Goal: Transaction & Acquisition: Purchase product/service

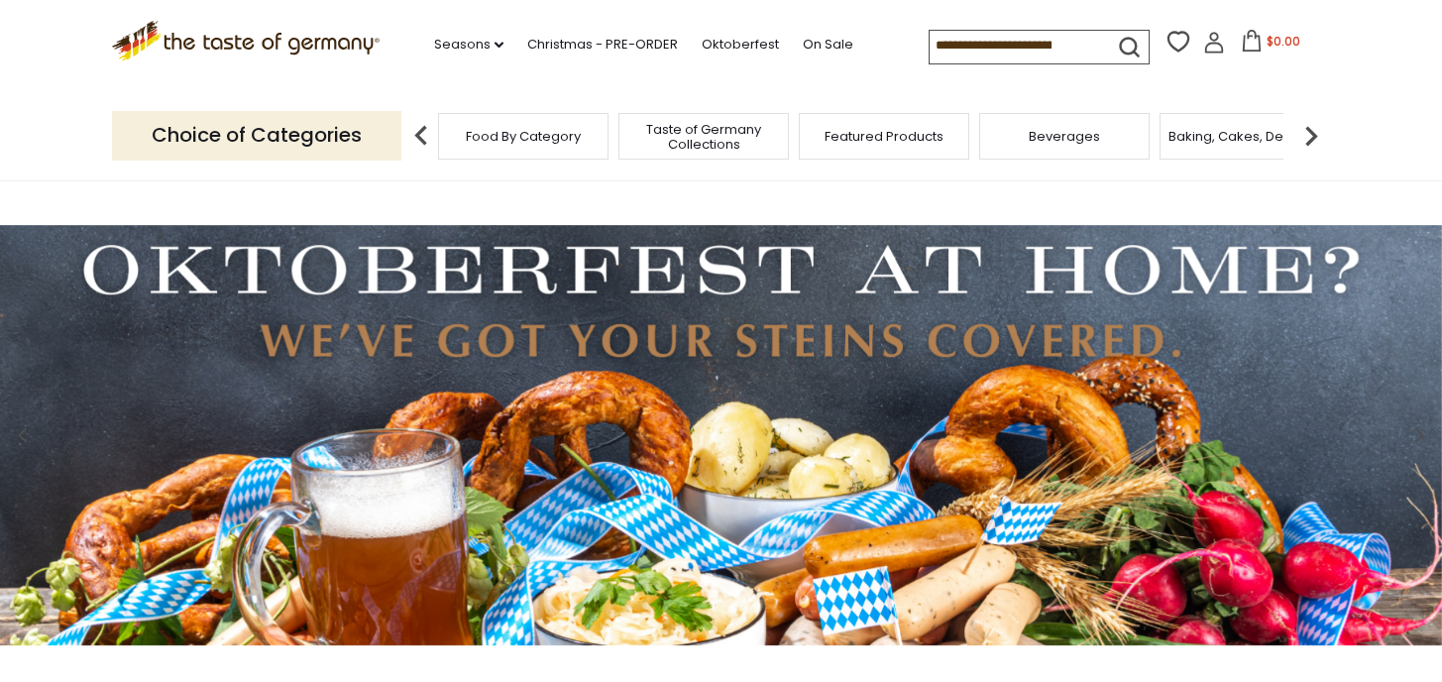
scroll to position [15, 0]
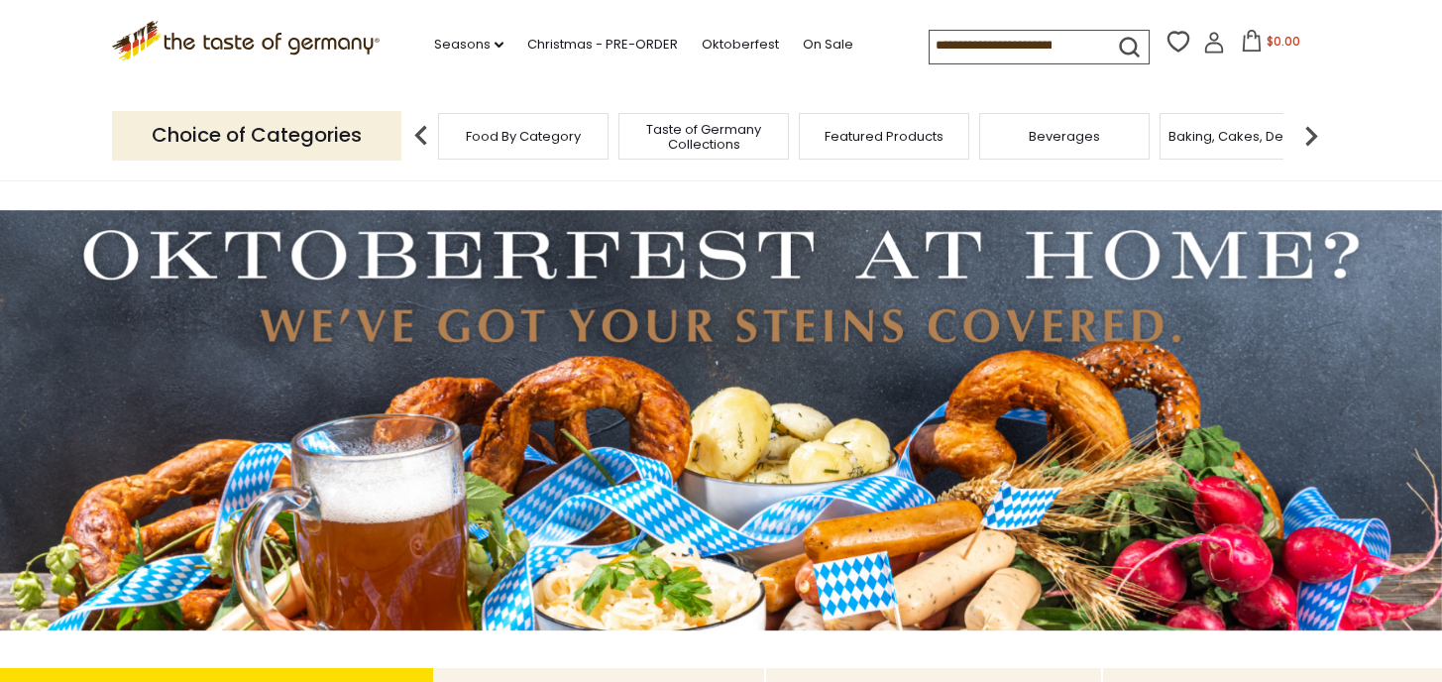
click at [599, 306] on img at bounding box center [721, 420] width 1442 height 420
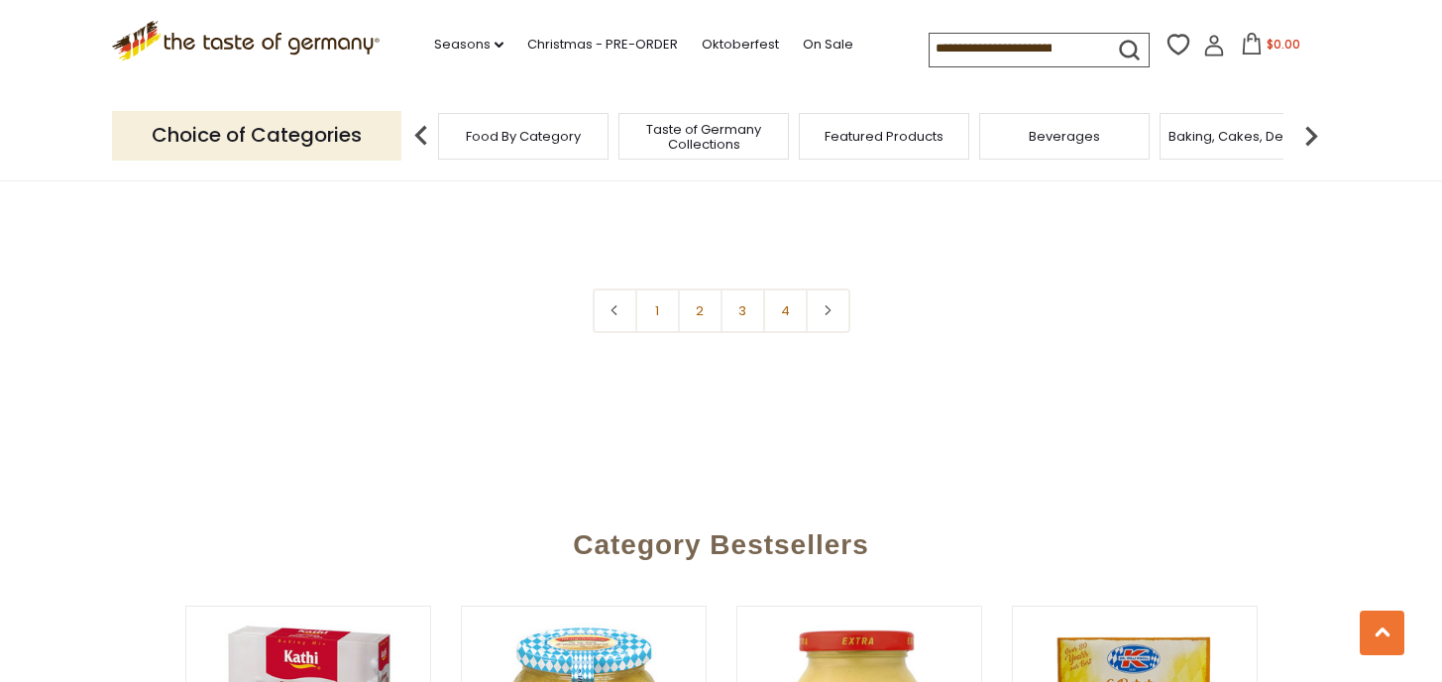
scroll to position [4972, 0]
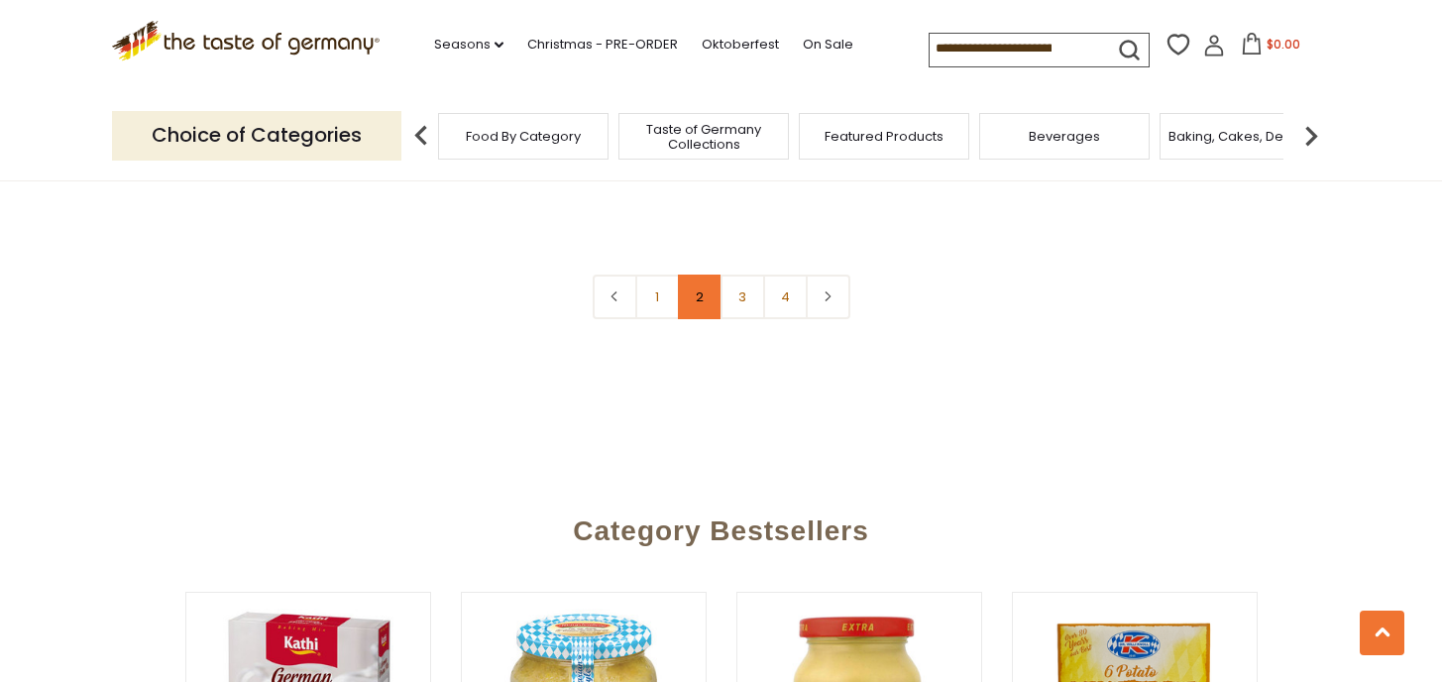
click at [705, 275] on link "2" at bounding box center [700, 297] width 45 height 45
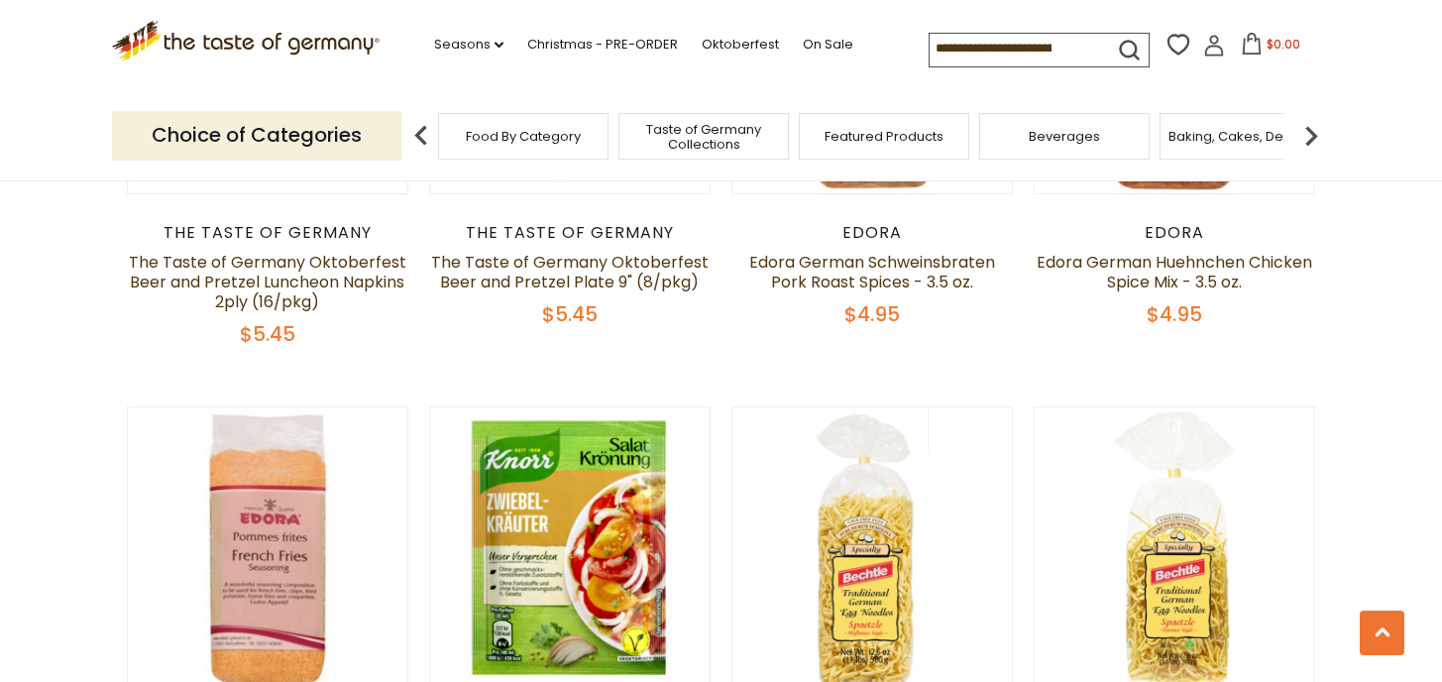
scroll to position [4475, 0]
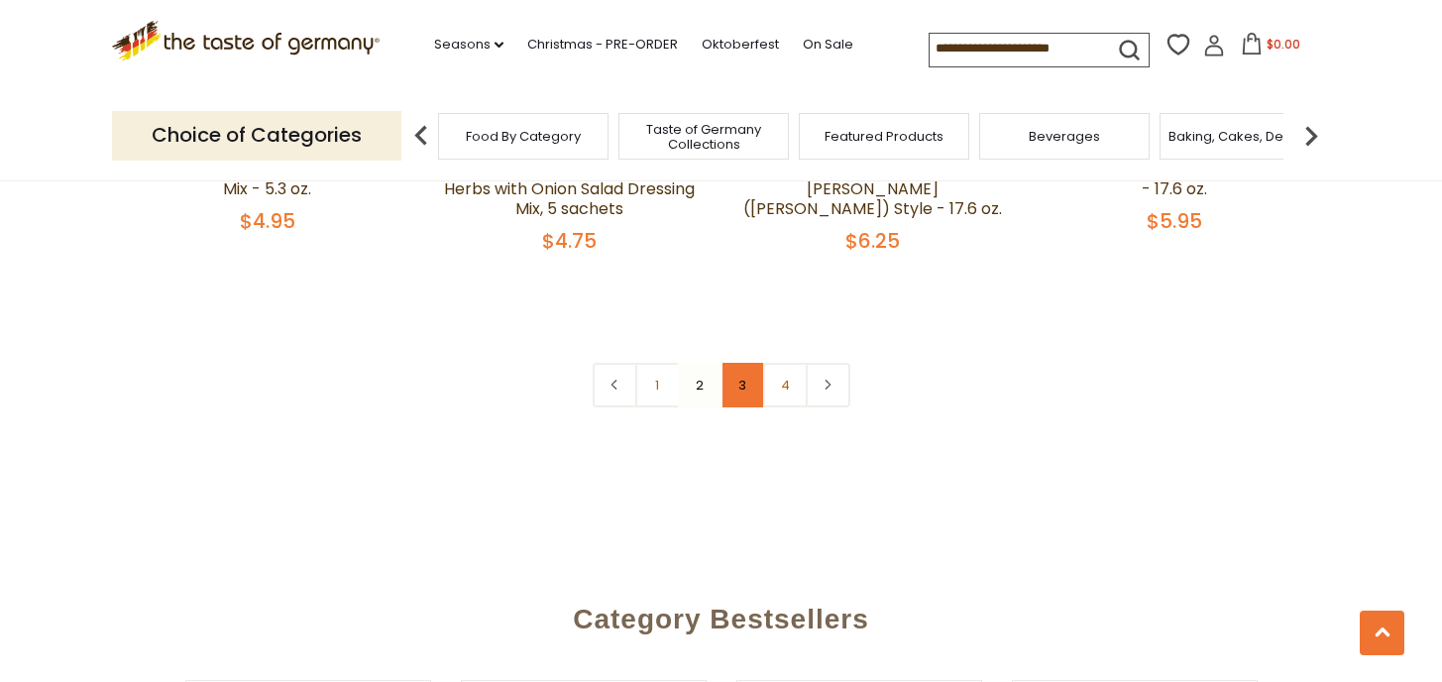
click at [745, 363] on link "3" at bounding box center [743, 385] width 45 height 45
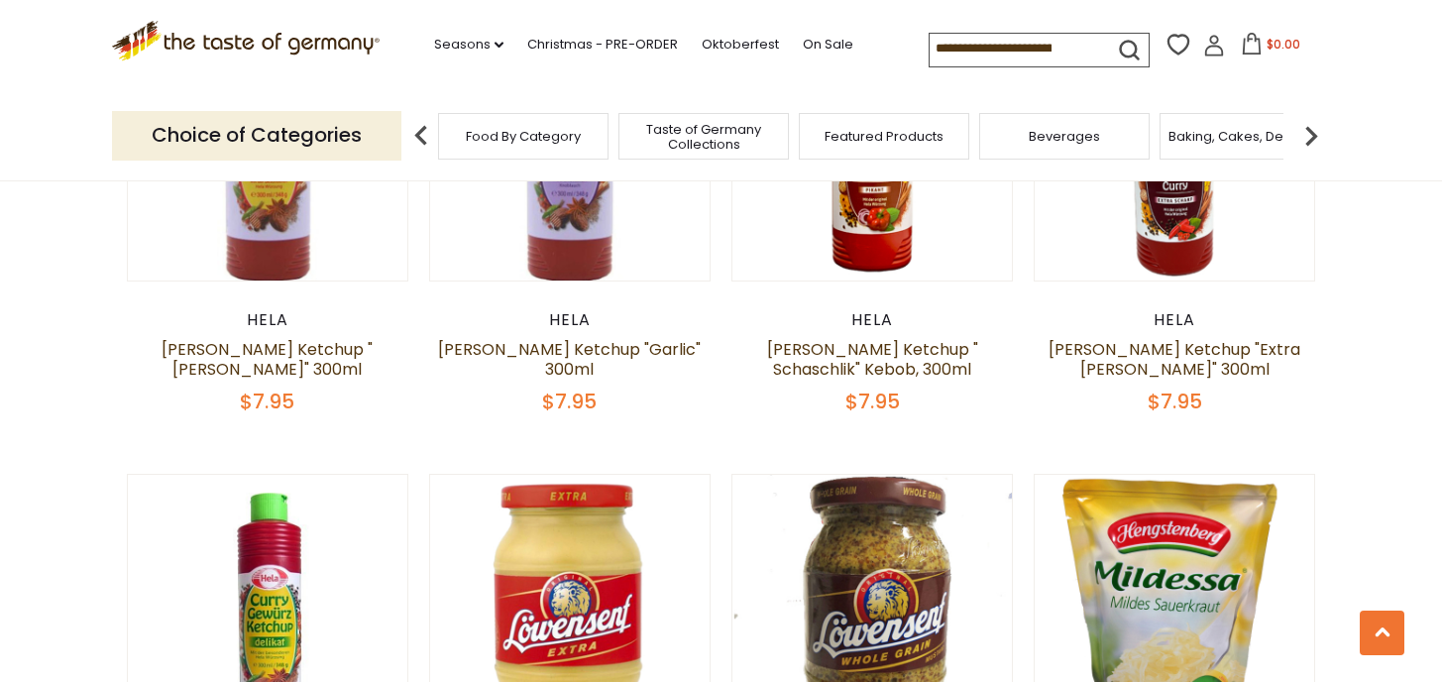
scroll to position [0, 0]
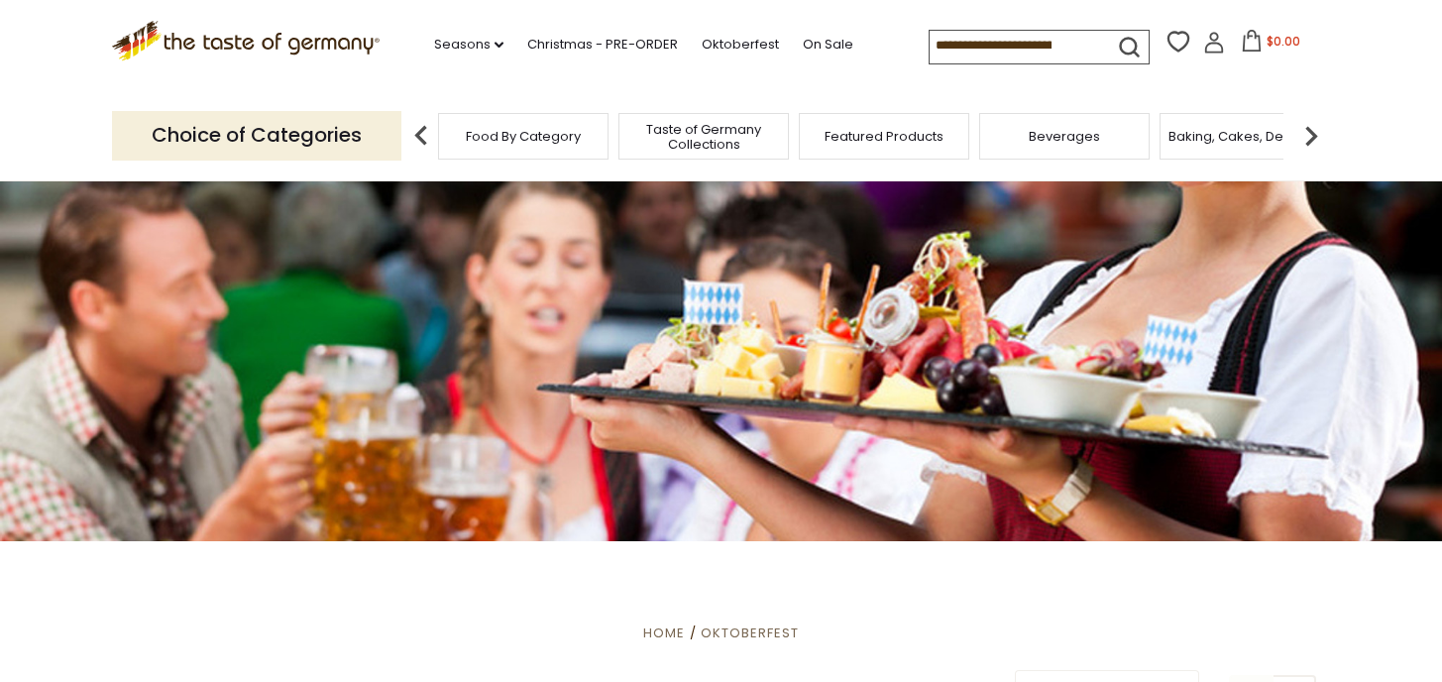
click at [325, 130] on p "Choice of Categories" at bounding box center [256, 135] width 289 height 49
click at [1021, 40] on input at bounding box center [1014, 45] width 168 height 28
type input "*******"
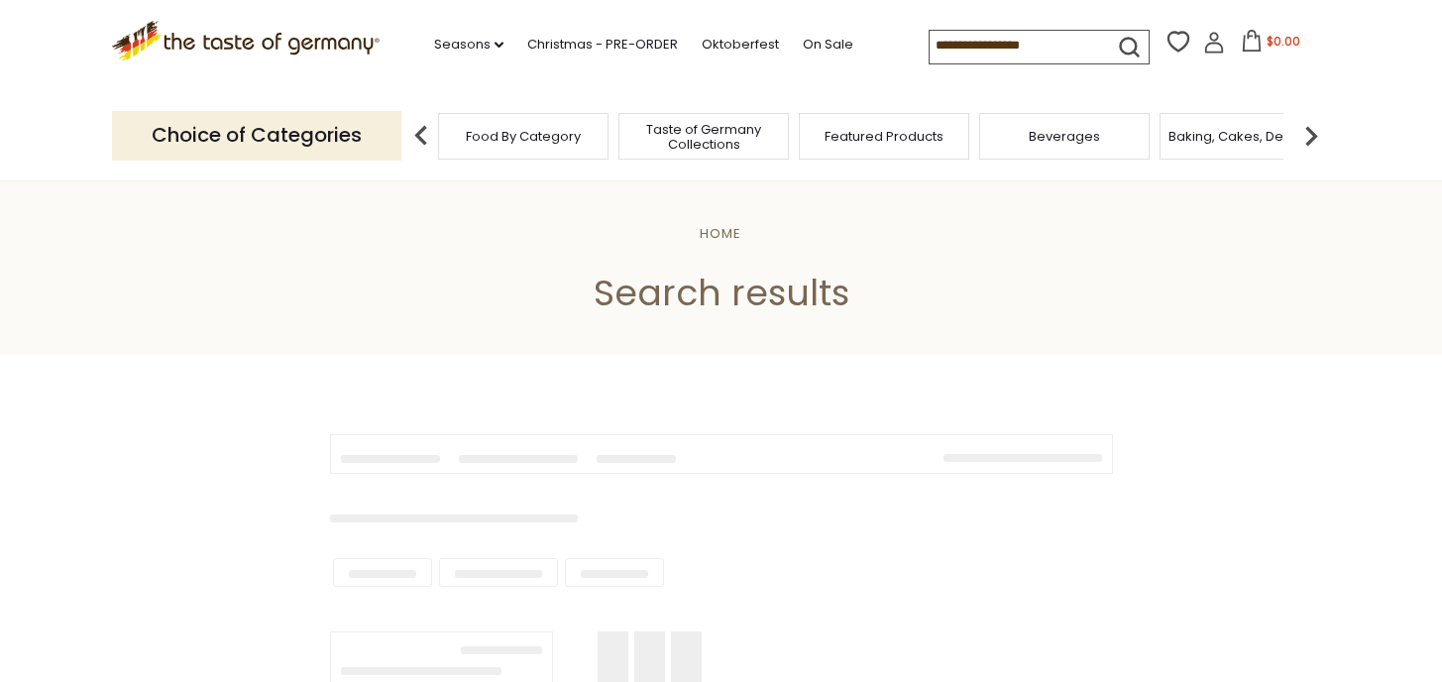
type input "*******"
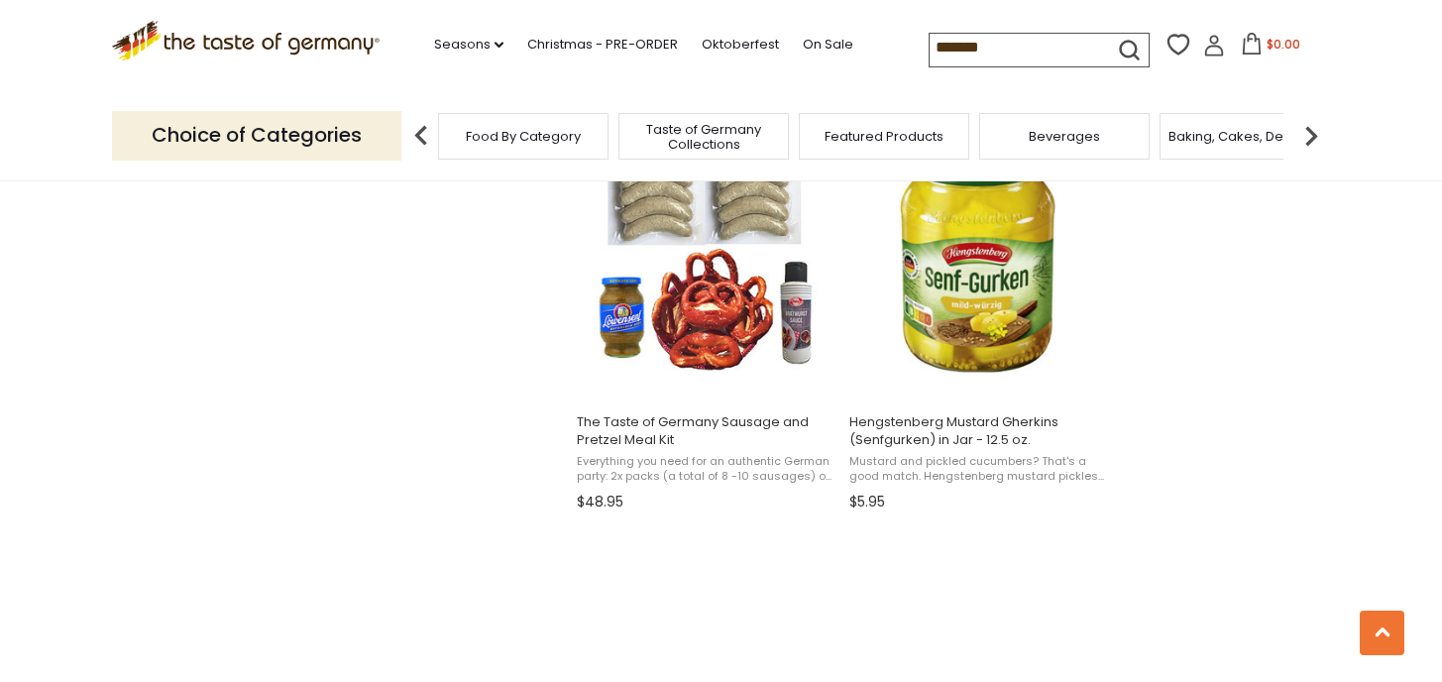
scroll to position [2014, 0]
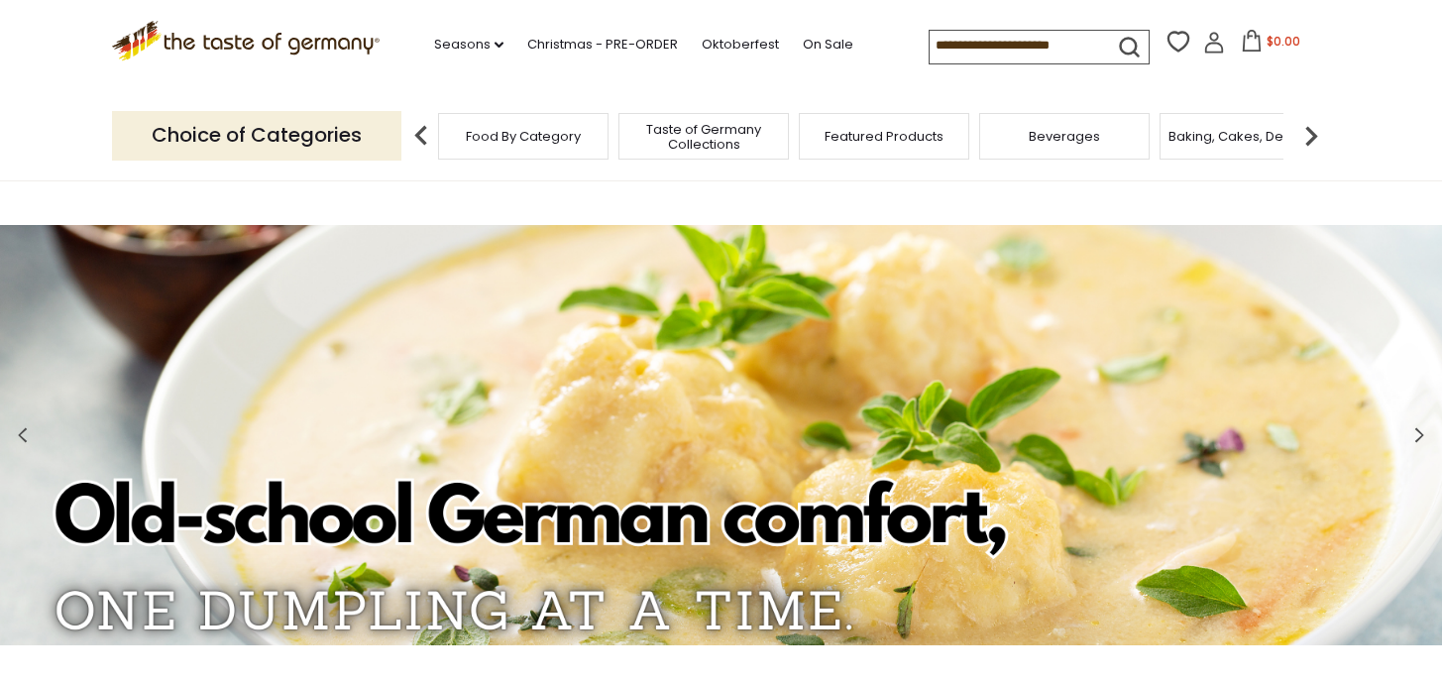
click at [536, 144] on span "Food By Category" at bounding box center [523, 136] width 115 height 15
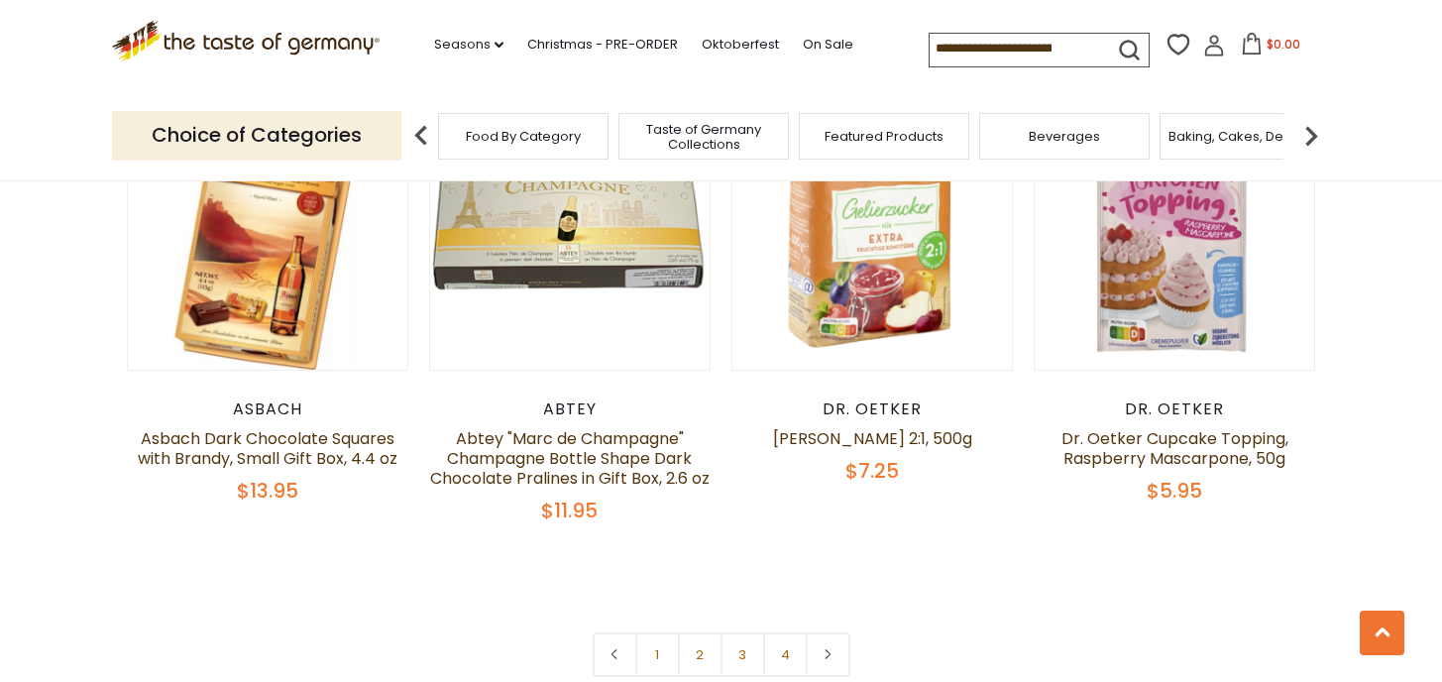
scroll to position [4662, 0]
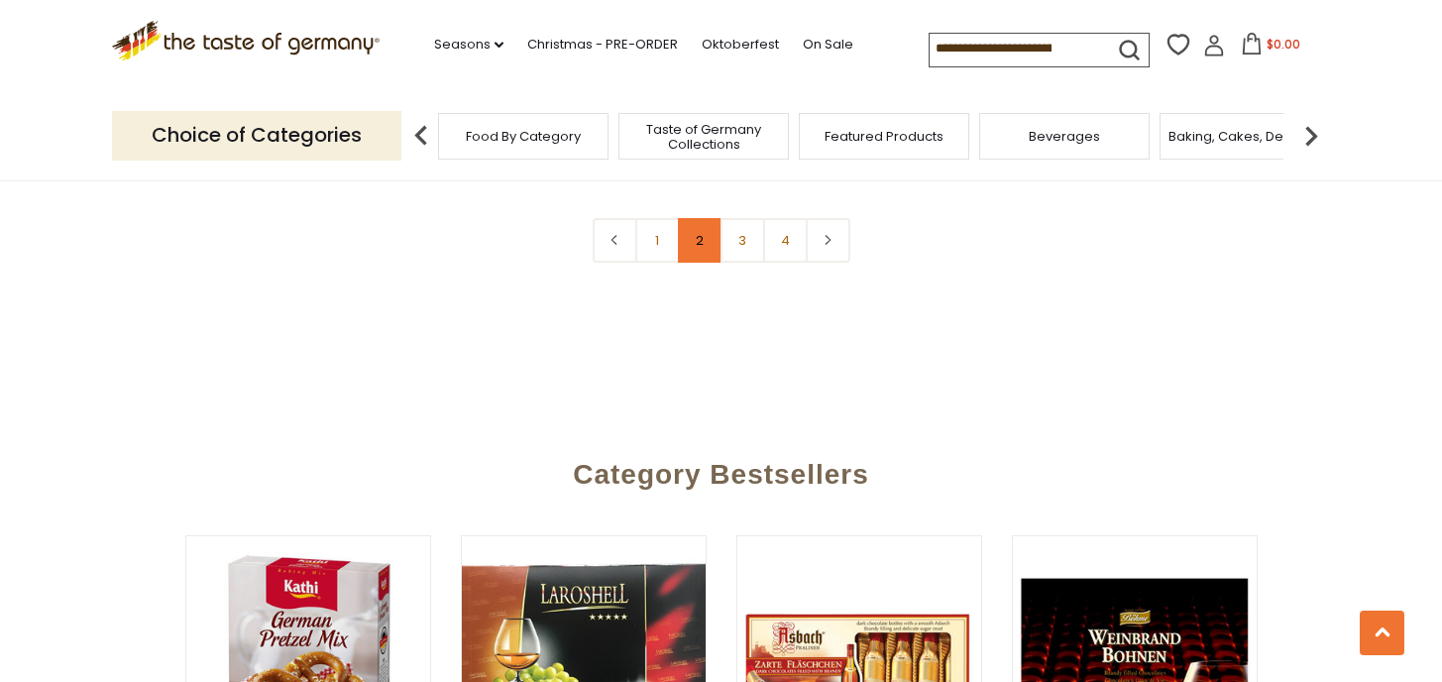
click at [702, 218] on link "2" at bounding box center [700, 240] width 45 height 45
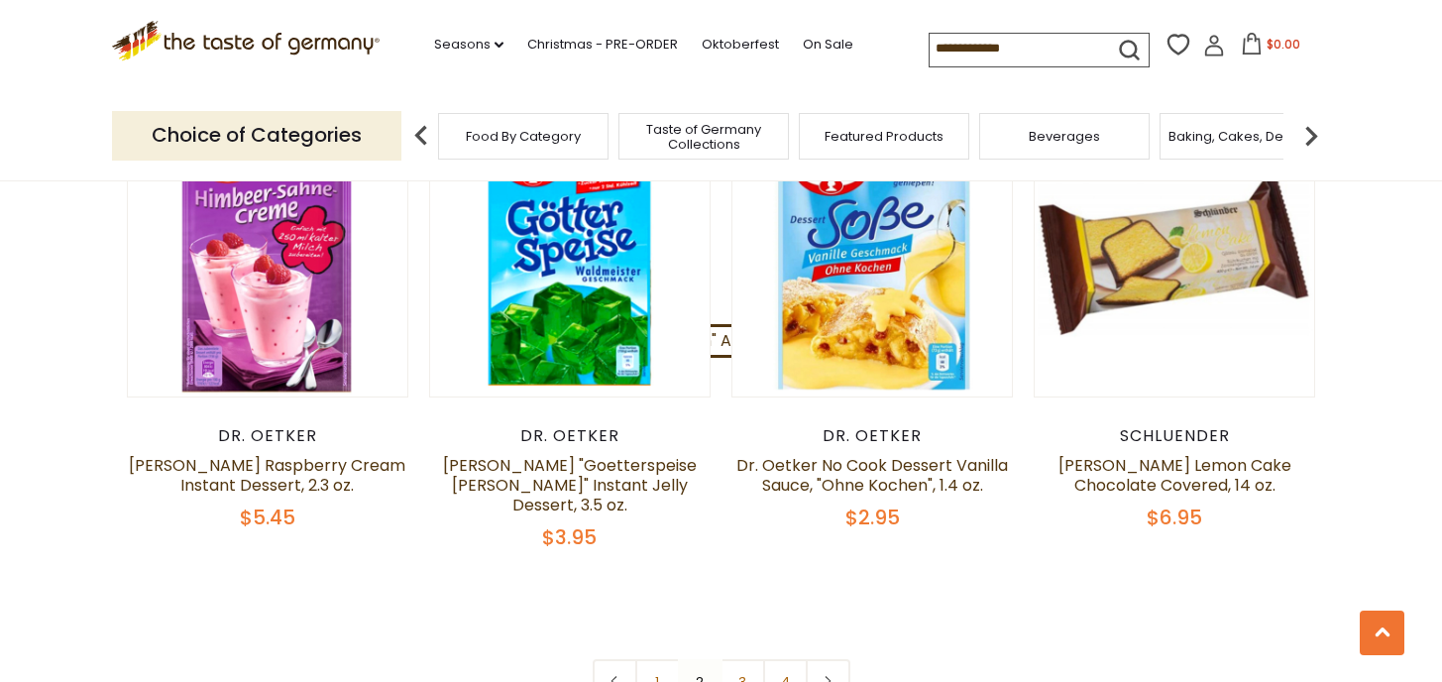
scroll to position [4396, 0]
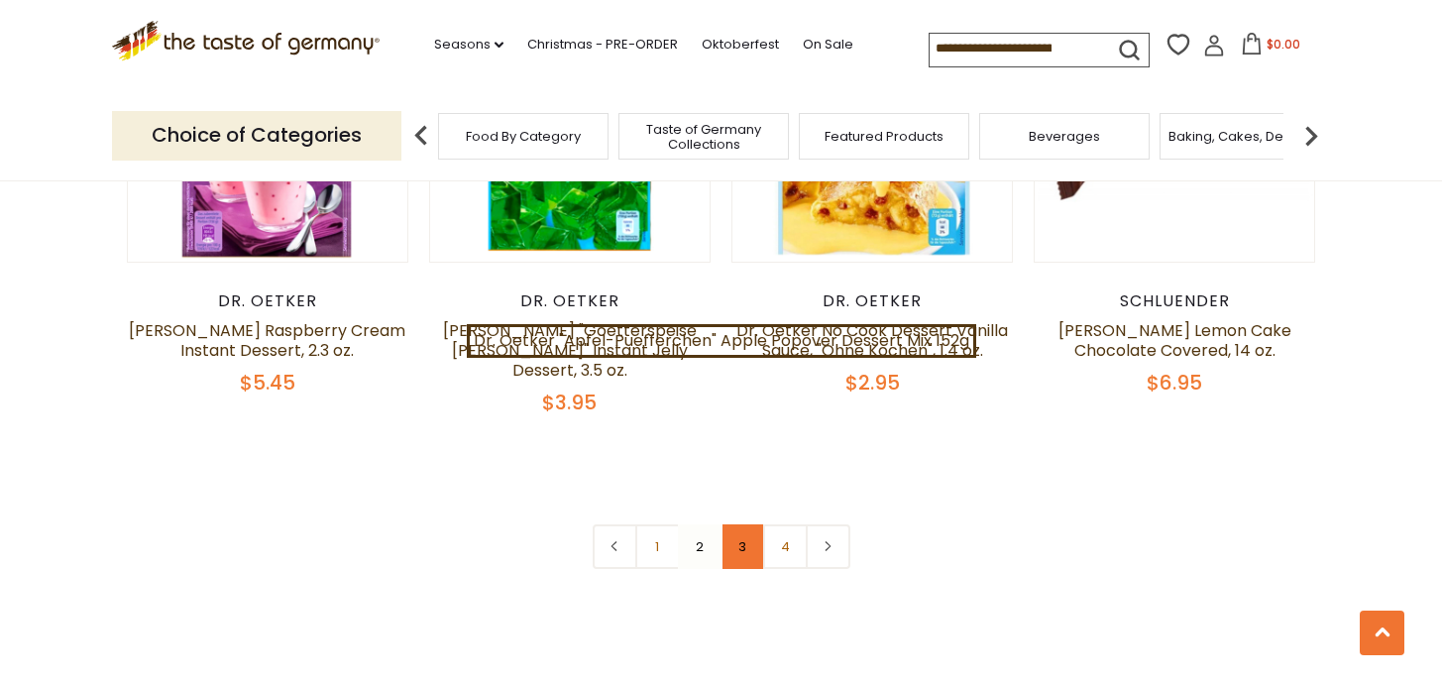
click at [752, 524] on link "3" at bounding box center [743, 546] width 45 height 45
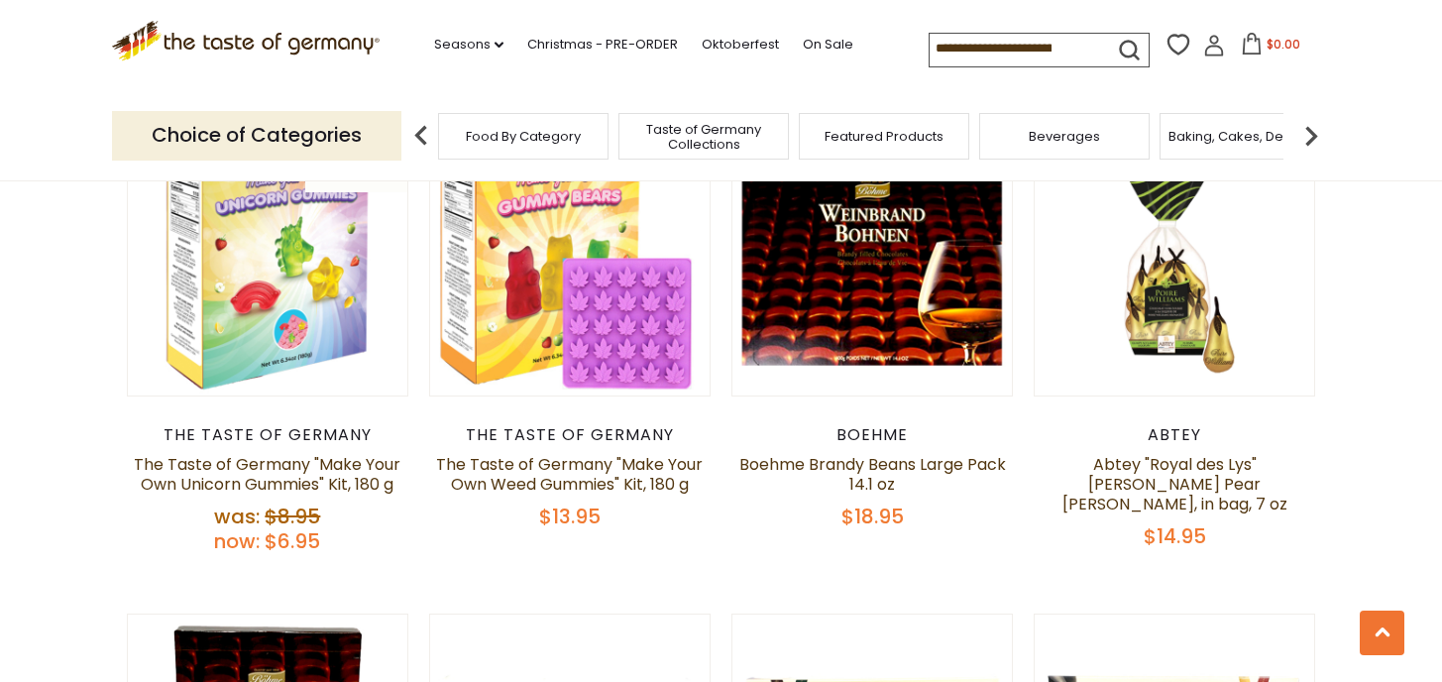
scroll to position [1292, 0]
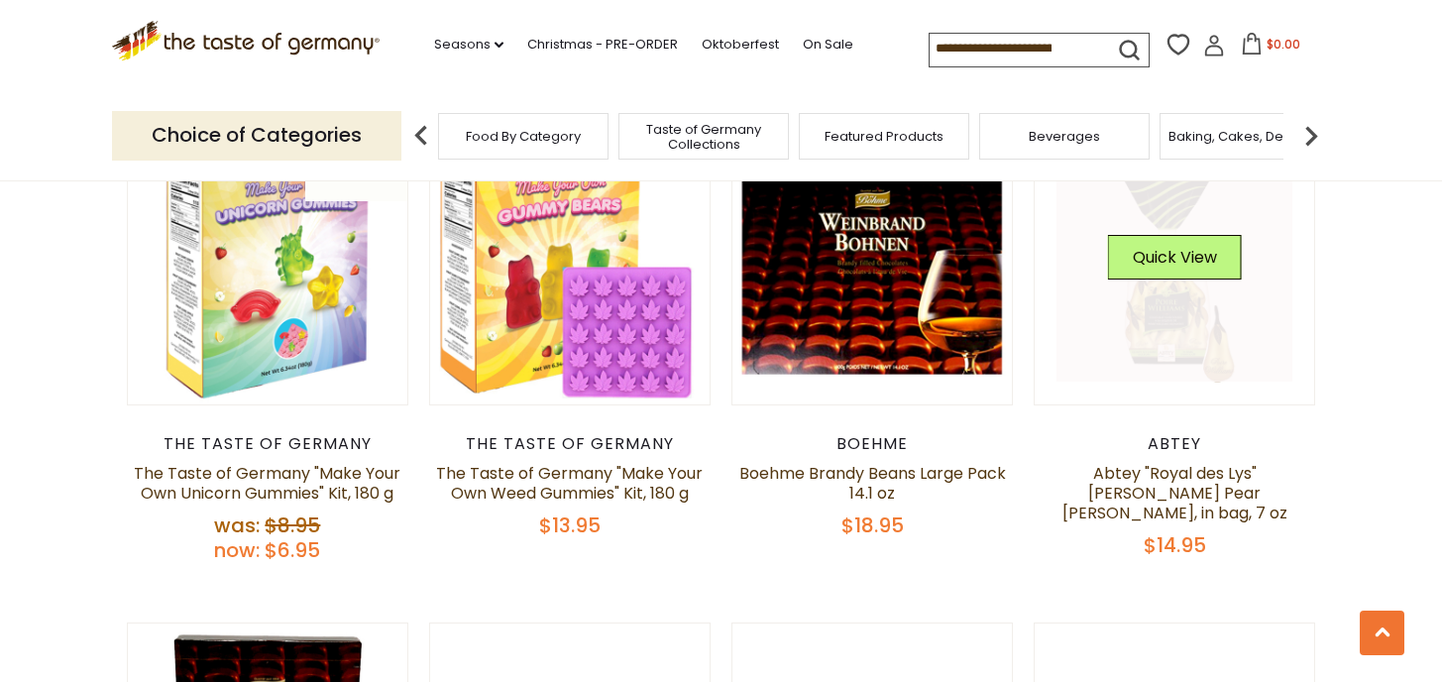
click at [1217, 318] on link at bounding box center [1175, 265] width 236 height 236
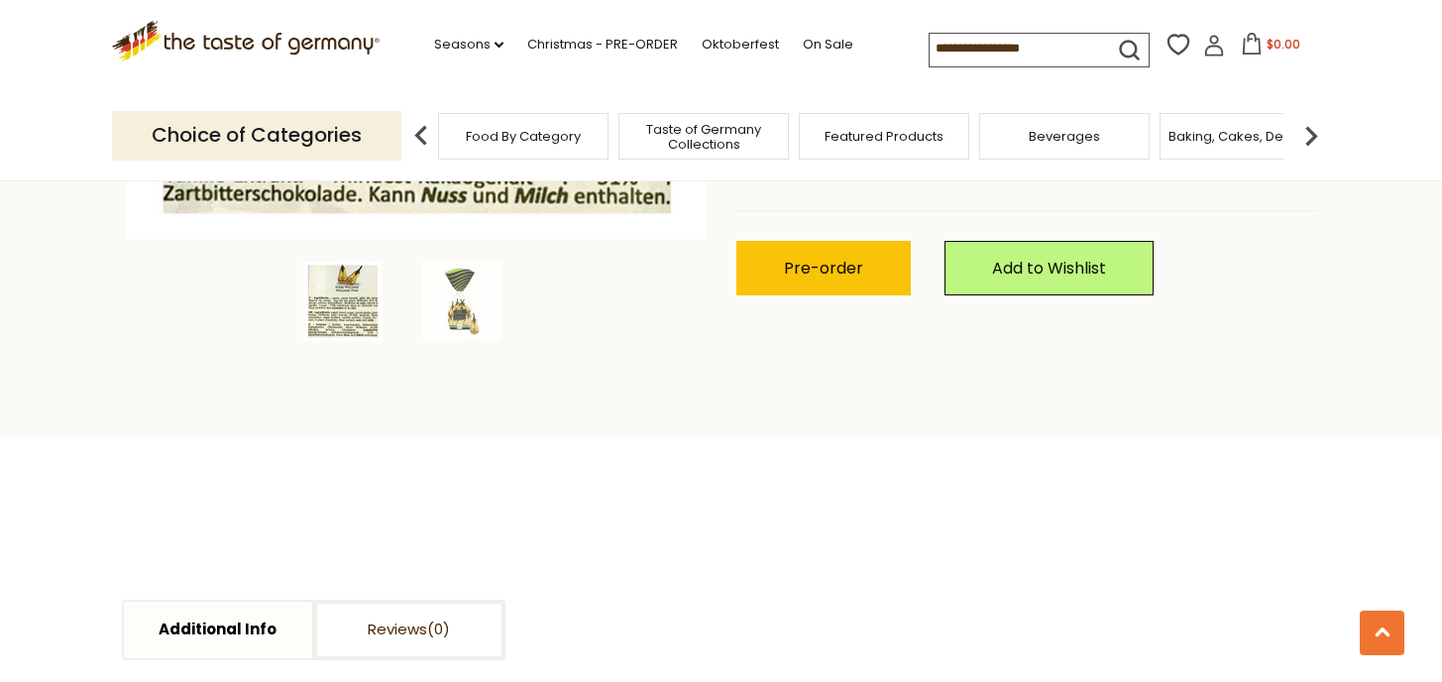
scroll to position [683, 0]
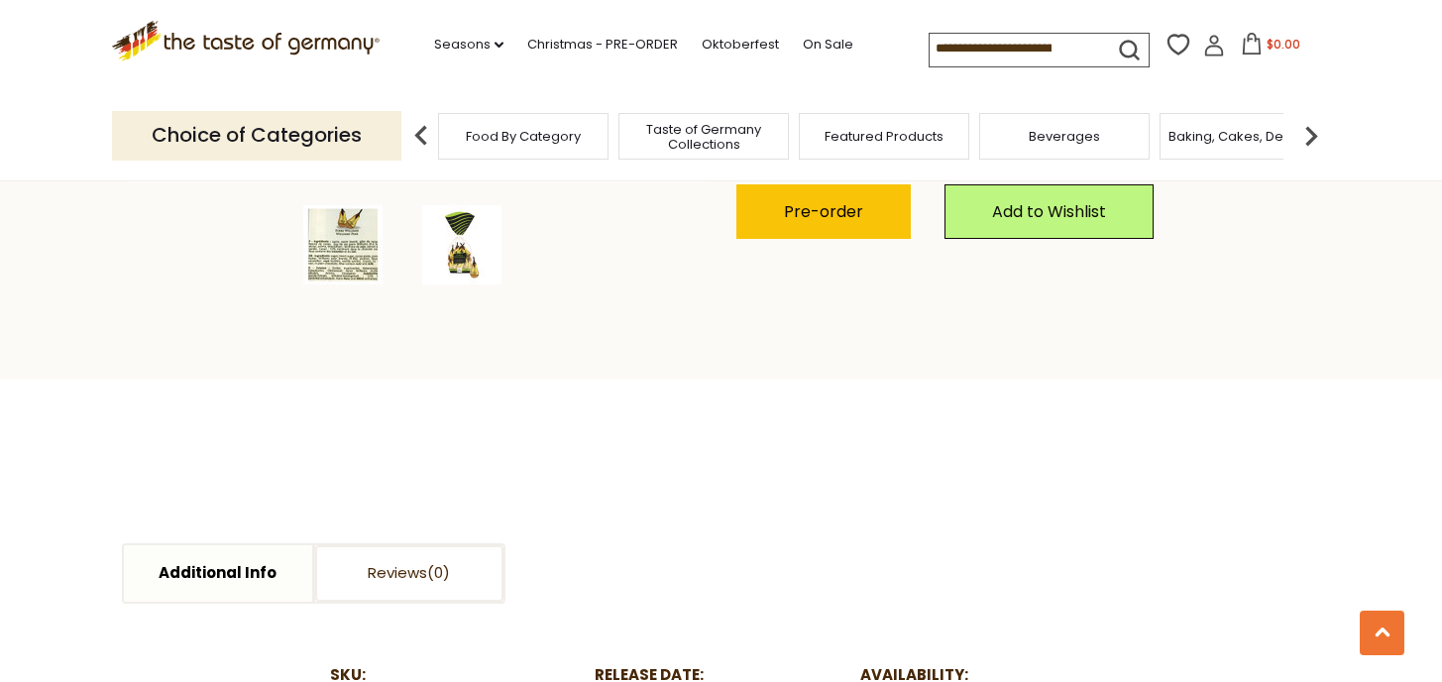
click at [483, 261] on img at bounding box center [461, 244] width 79 height 79
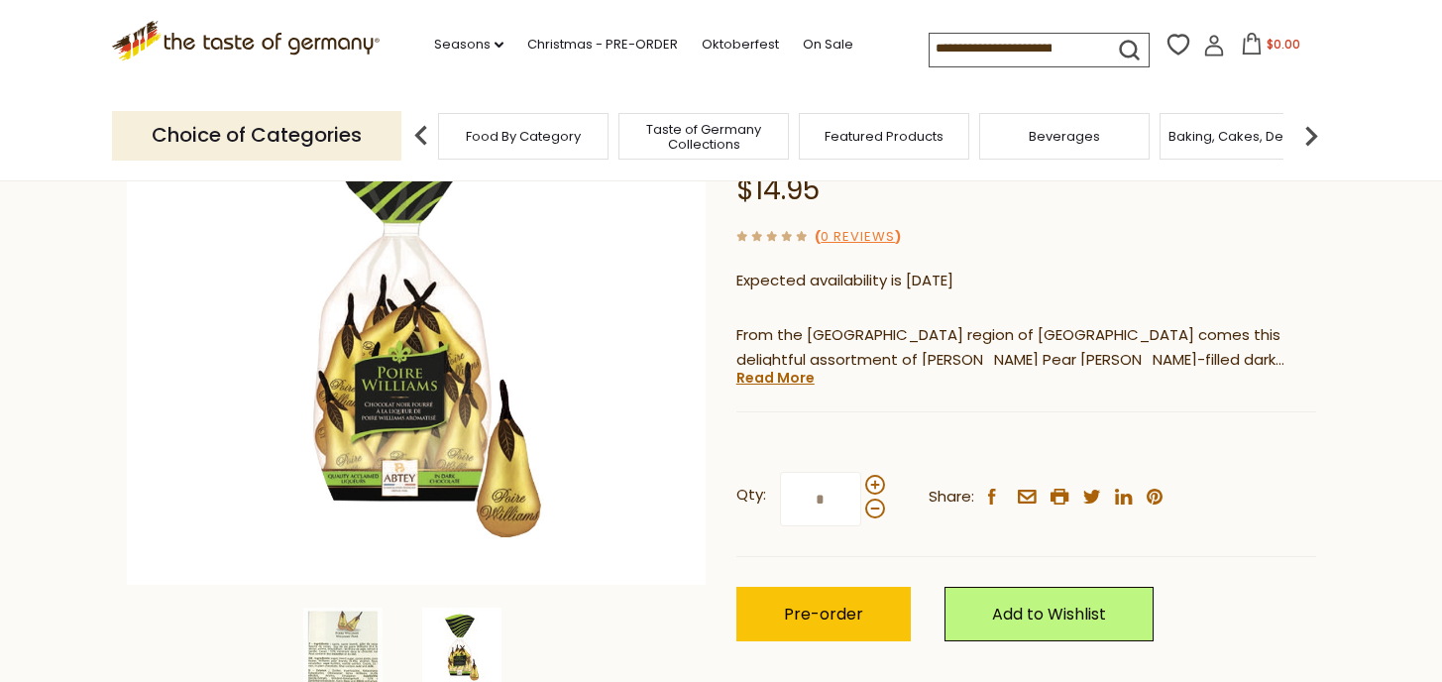
scroll to position [279, 0]
